Goal: Task Accomplishment & Management: Complete application form

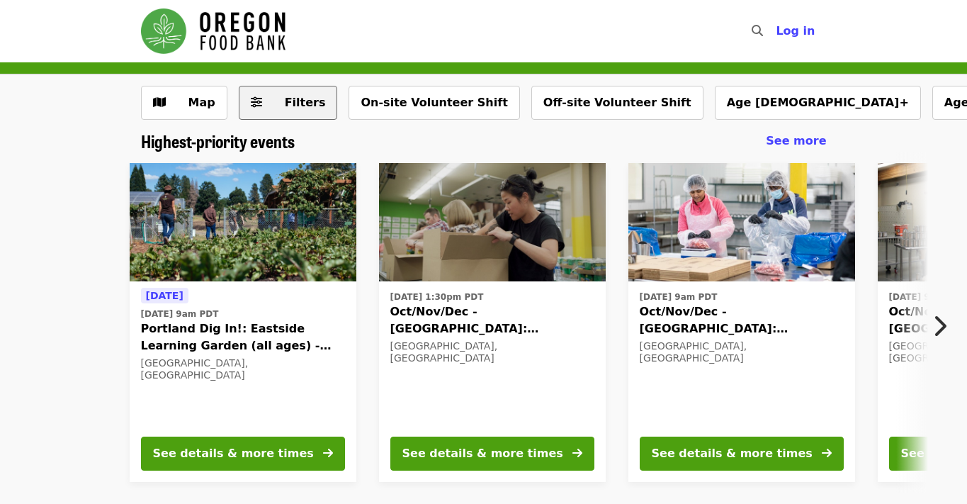
click at [295, 100] on span "Filters" at bounding box center [305, 102] width 41 height 13
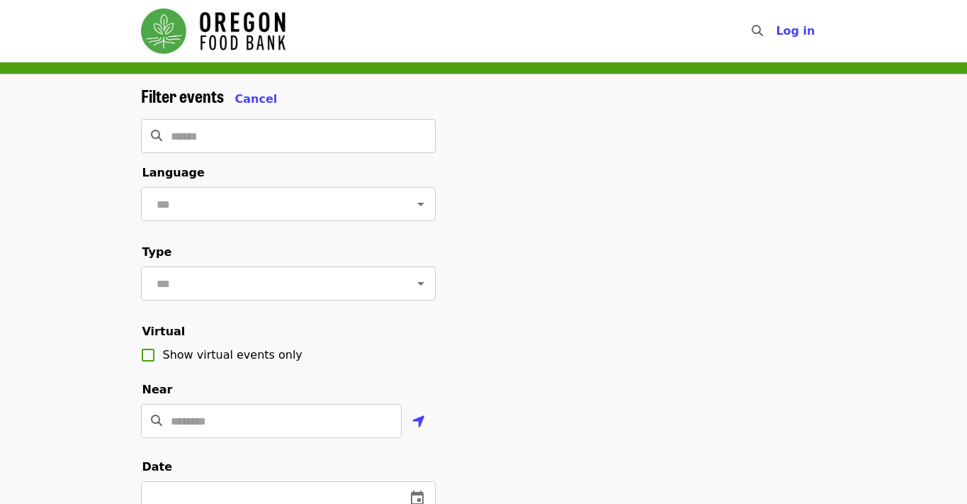
click at [295, 100] on div "Filter events Cancel" at bounding box center [288, 97] width 295 height 22
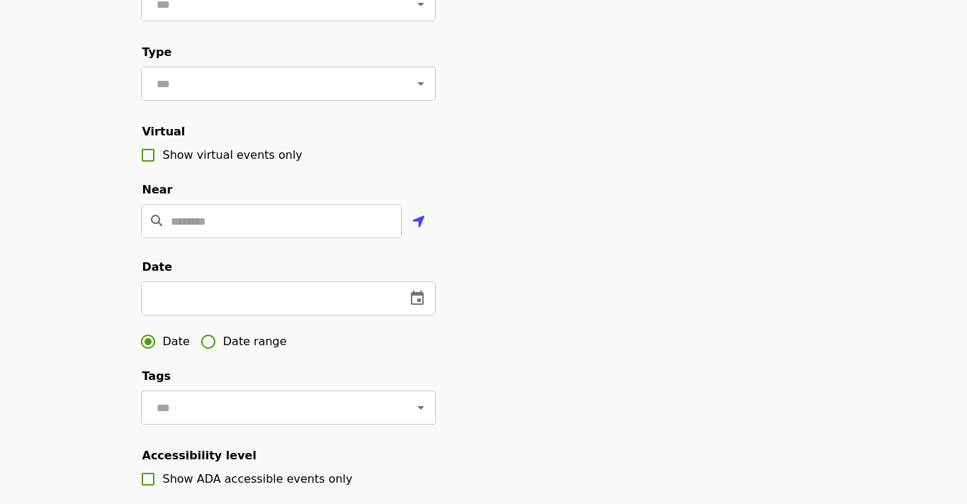
scroll to position [379, 0]
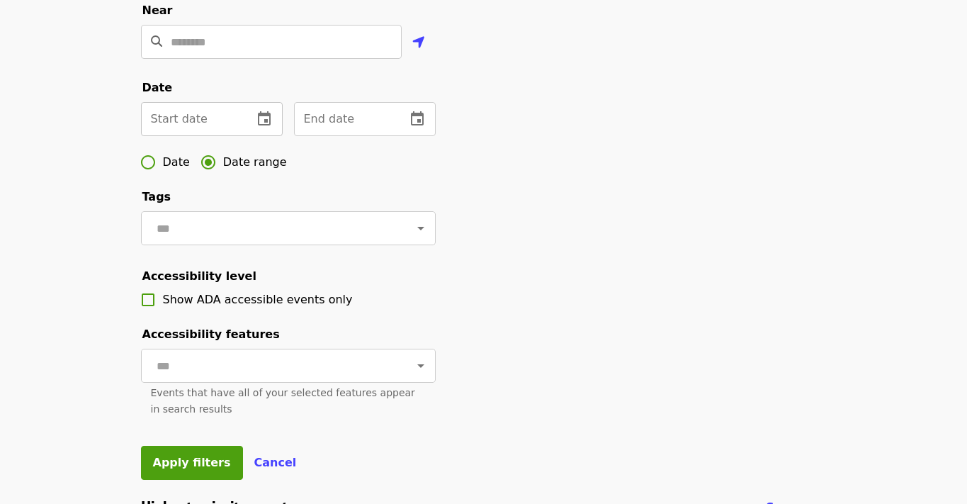
click at [196, 136] on input "text" at bounding box center [191, 119] width 101 height 34
click at [196, 135] on input "text" at bounding box center [191, 119] width 101 height 34
click at [265, 125] on icon "change date" at bounding box center [264, 118] width 13 height 14
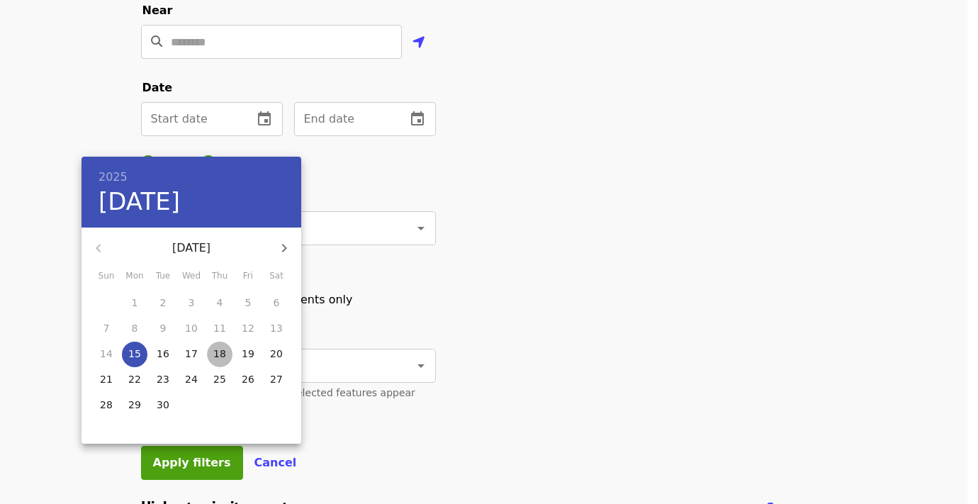
click at [220, 354] on p "18" at bounding box center [219, 353] width 13 height 14
type input "**********"
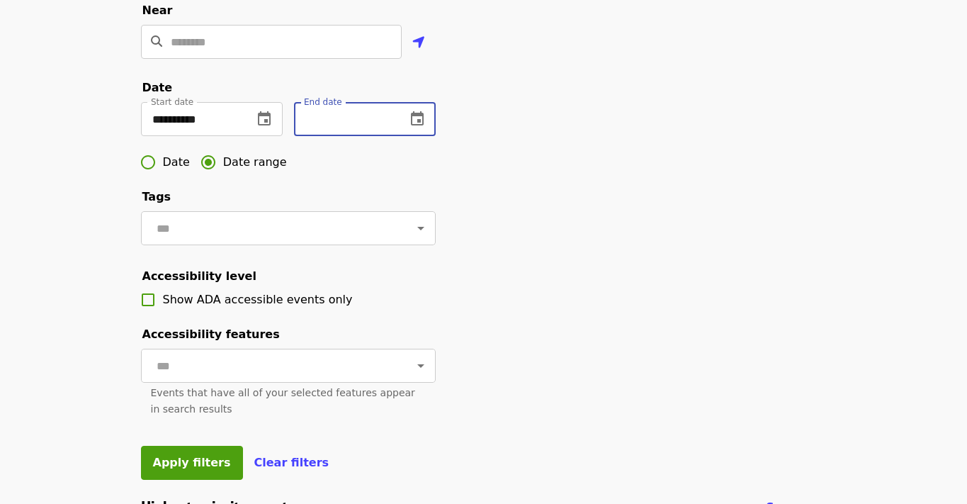
click at [331, 135] on div "End date End date" at bounding box center [365, 119] width 142 height 34
click at [417, 125] on icon "change date" at bounding box center [417, 118] width 13 height 14
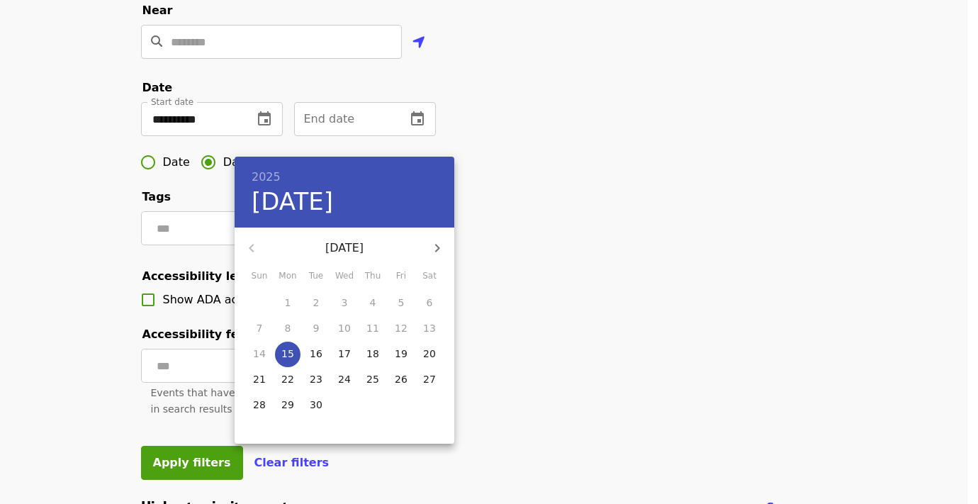
click at [372, 350] on p "18" at bounding box center [372, 353] width 13 height 14
type input "**********"
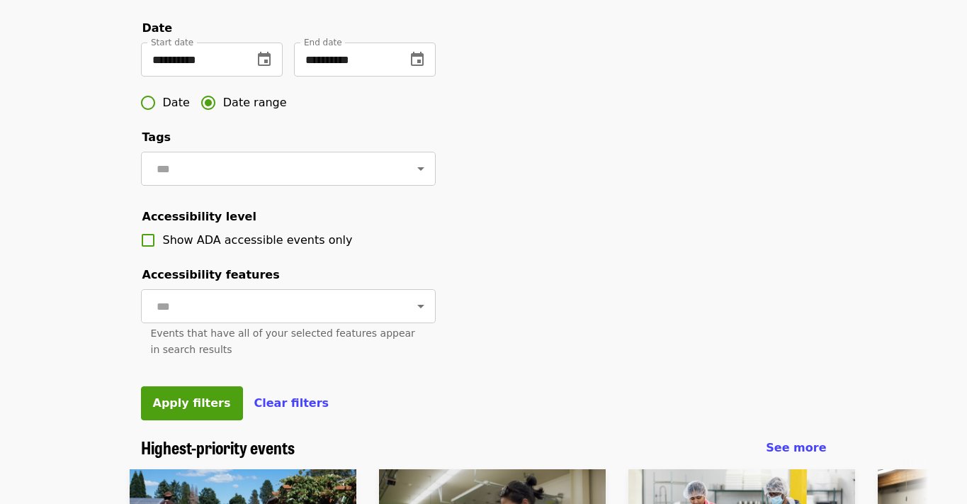
scroll to position [478, 0]
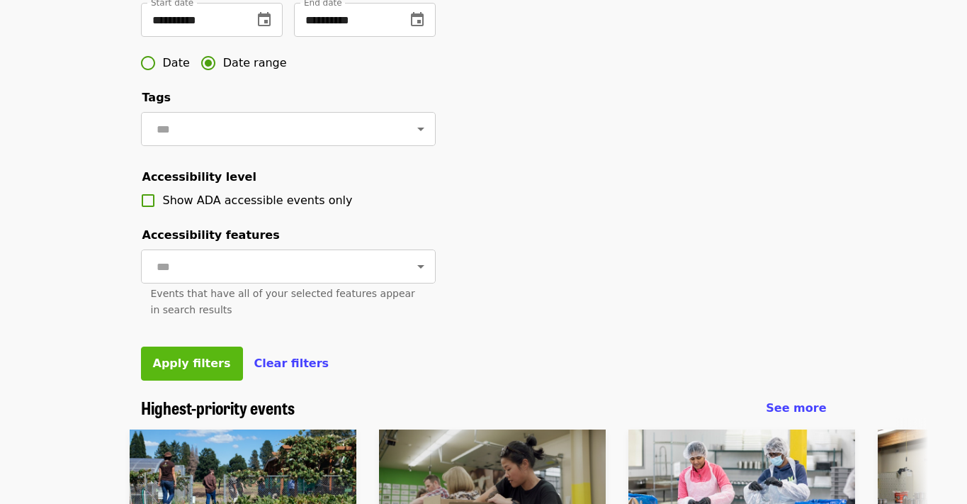
click at [191, 370] on span "Apply filters" at bounding box center [192, 362] width 78 height 13
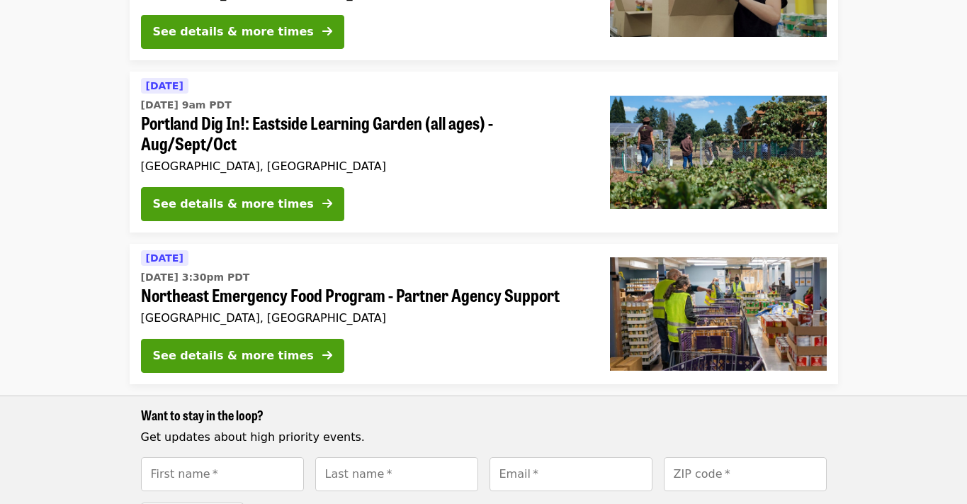
scroll to position [376, 0]
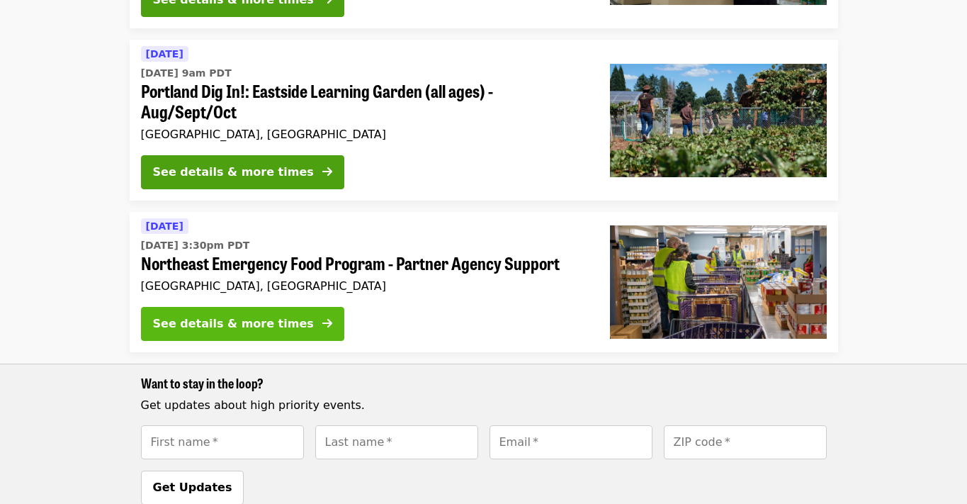
click at [221, 315] on div "See details & more times" at bounding box center [233, 323] width 161 height 17
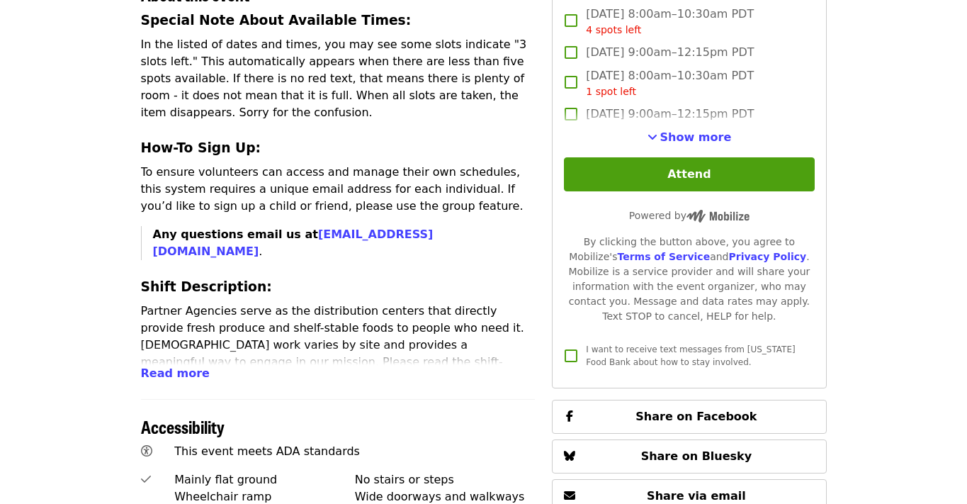
scroll to position [558, 0]
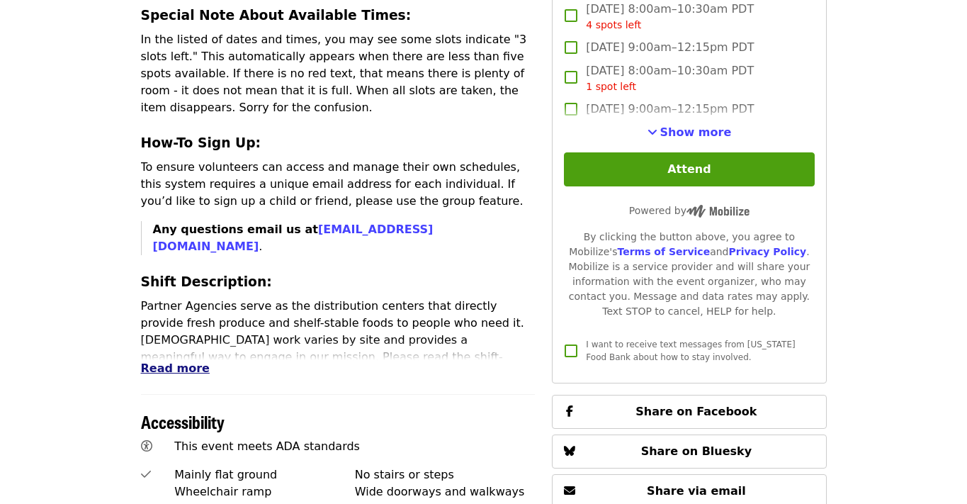
click at [171, 361] on span "Read more" at bounding box center [175, 367] width 69 height 13
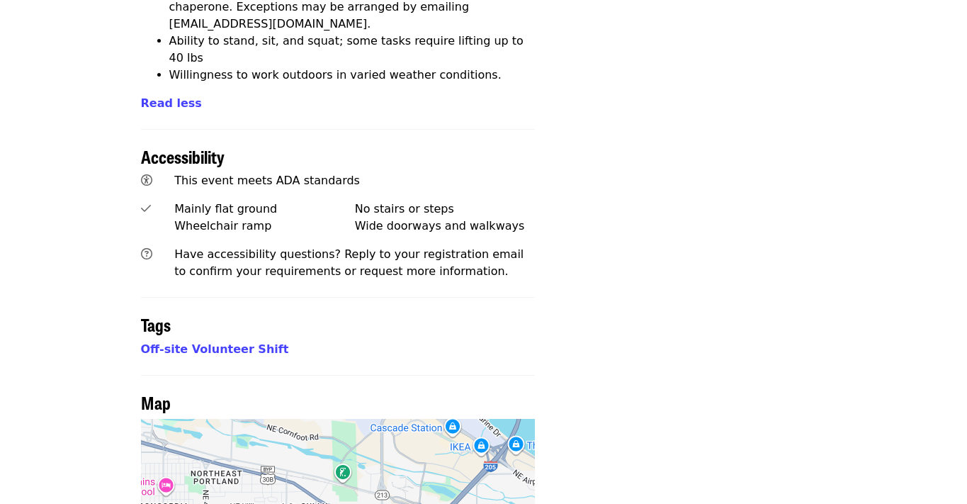
scroll to position [1387, 0]
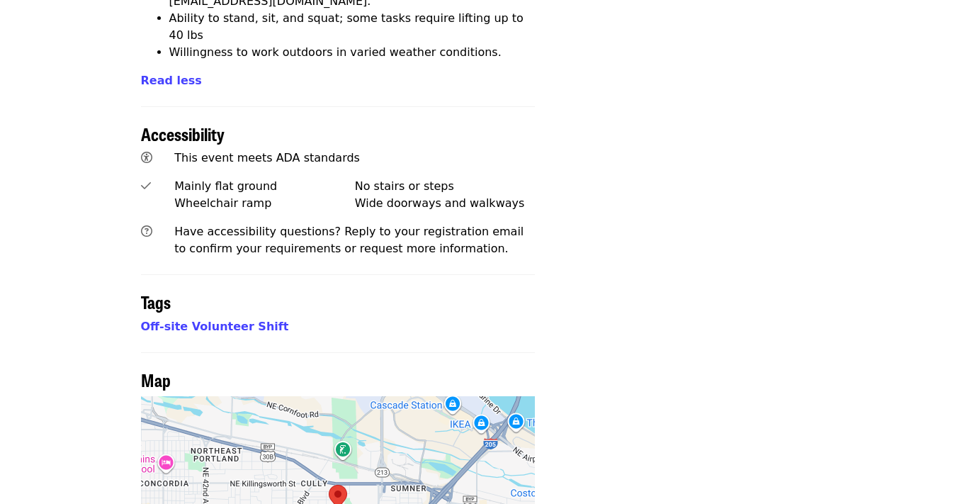
click at [390, 409] on div at bounding box center [338, 511] width 395 height 230
click at [329, 485] on area at bounding box center [329, 485] width 0 height 0
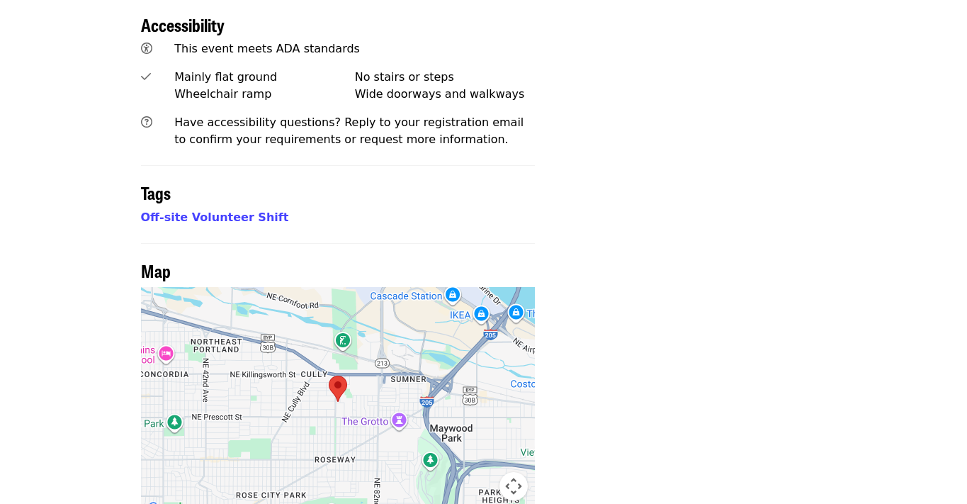
scroll to position [1496, 0]
click at [404, 288] on div at bounding box center [338, 403] width 395 height 230
click at [400, 288] on div at bounding box center [338, 403] width 395 height 230
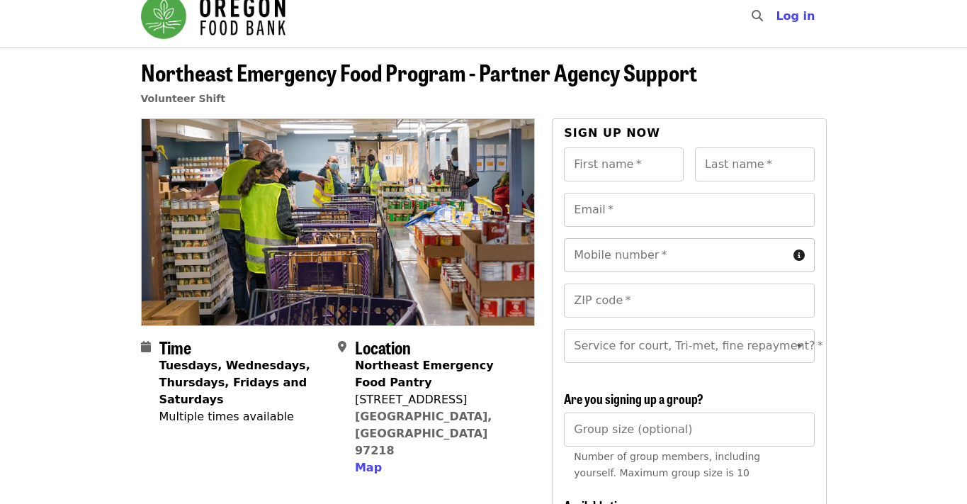
scroll to position [0, 0]
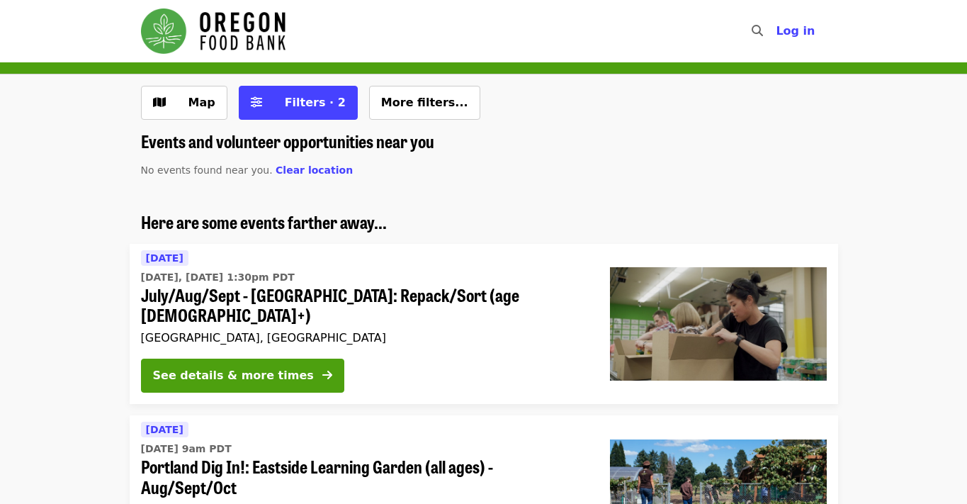
scroll to position [376, 0]
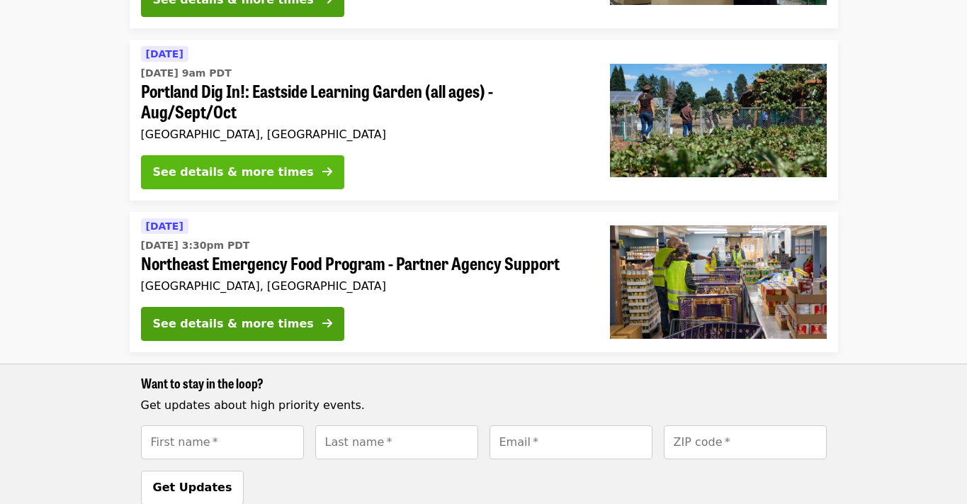
click at [237, 164] on div "See details & more times" at bounding box center [233, 172] width 161 height 17
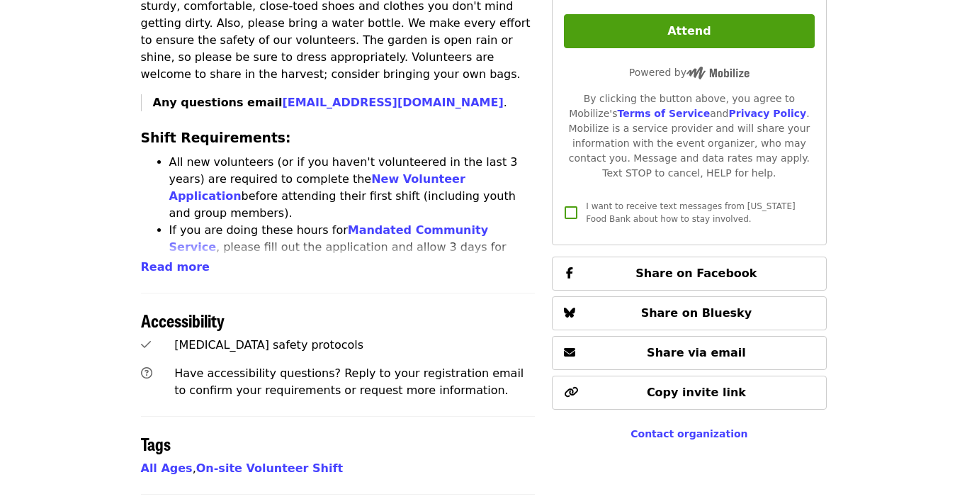
scroll to position [628, 0]
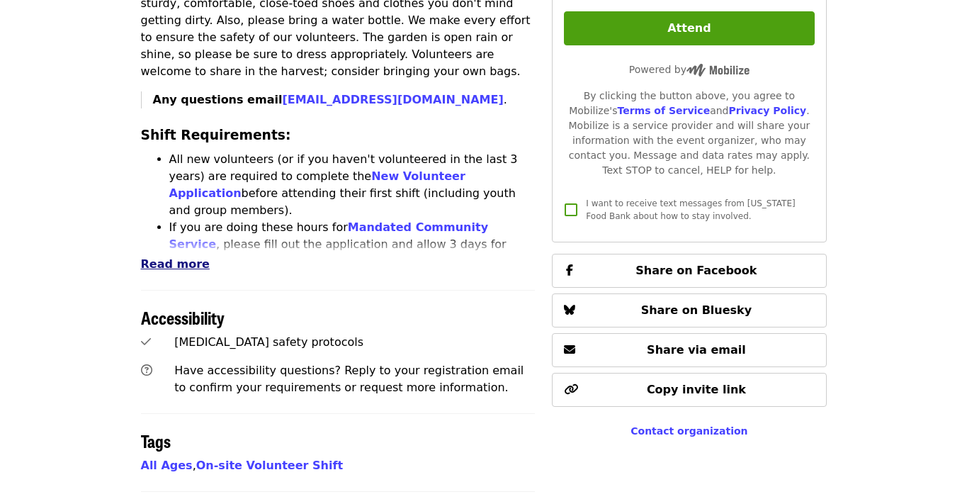
click at [191, 257] on span "Read more" at bounding box center [175, 263] width 69 height 13
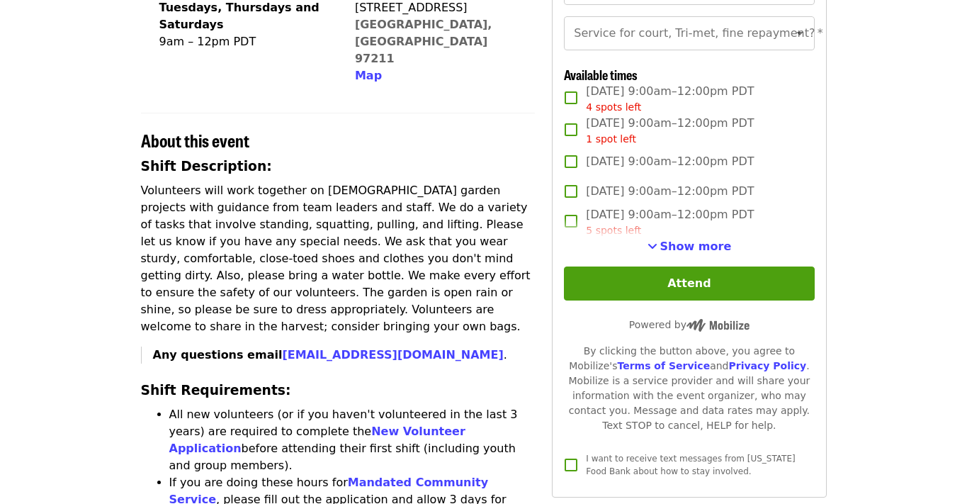
scroll to position [306, 0]
